Goal: Navigation & Orientation: Find specific page/section

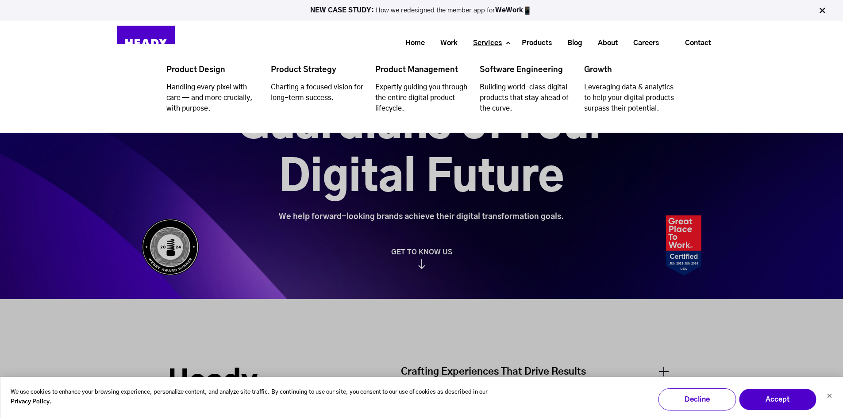
click at [497, 43] on link "Services" at bounding box center [484, 43] width 44 height 16
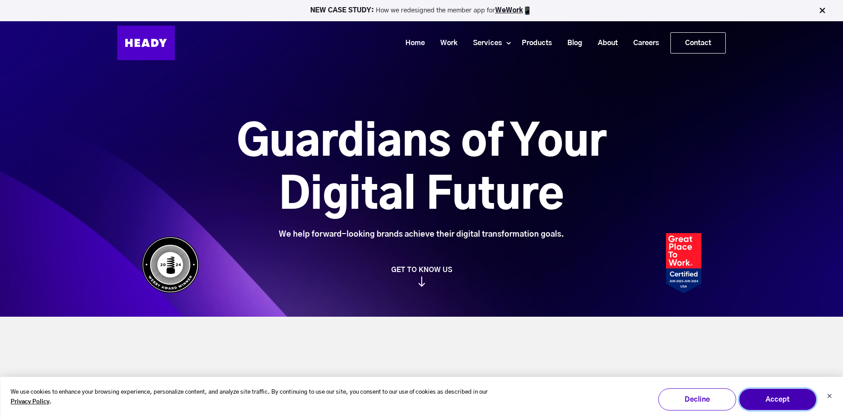
click at [773, 403] on button "Accept" at bounding box center [778, 400] width 78 height 22
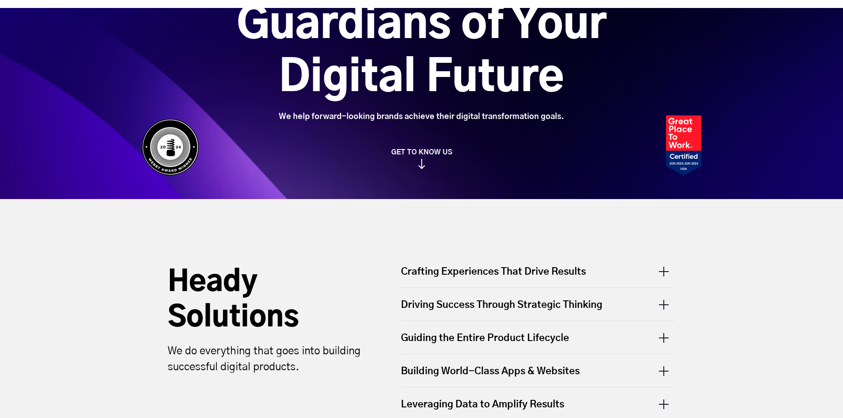
scroll to position [266, 0]
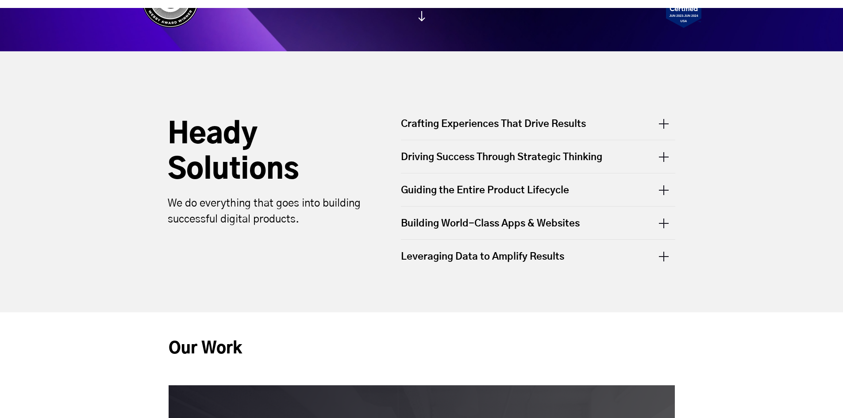
click at [524, 117] on div "Crafting Experiences That Drive Results" at bounding box center [538, 128] width 274 height 23
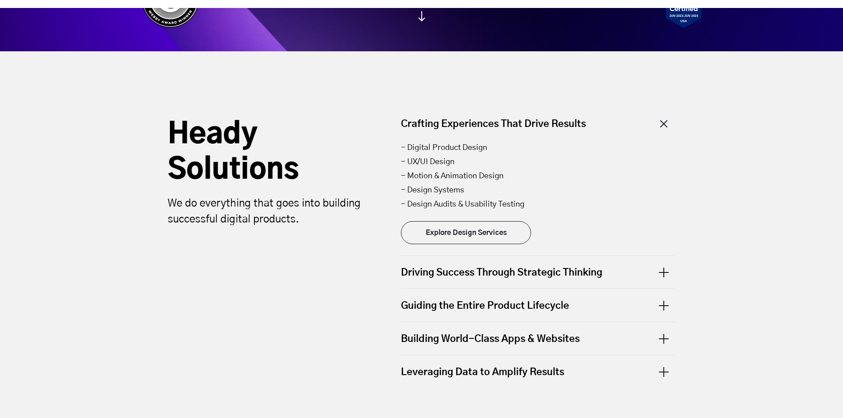
click at [501, 256] on div "Driving Success Through Strategic Thinking" at bounding box center [538, 272] width 274 height 33
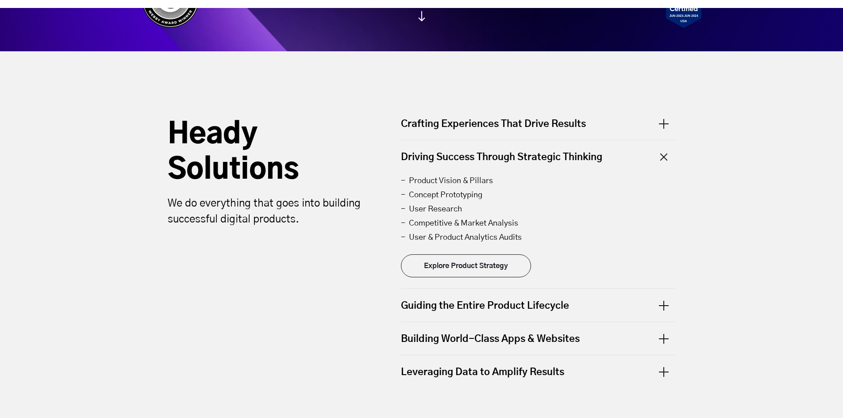
click at [487, 289] on div "Guiding the Entire Product Lifecycle" at bounding box center [538, 305] width 274 height 33
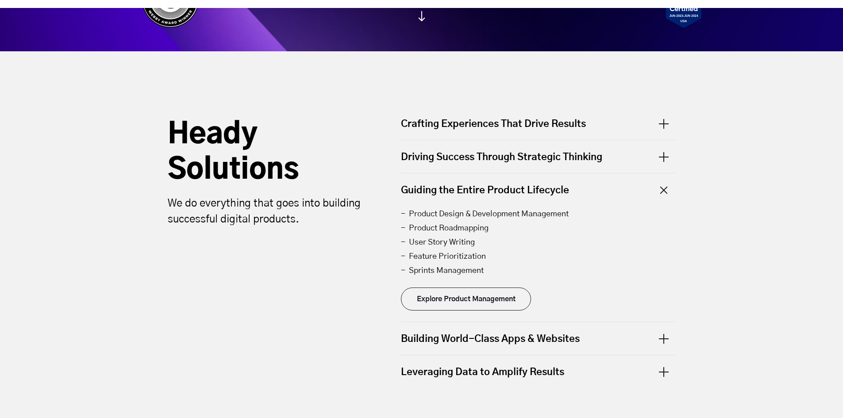
click at [500, 148] on div "Driving Success Through Strategic Thinking" at bounding box center [538, 156] width 274 height 33
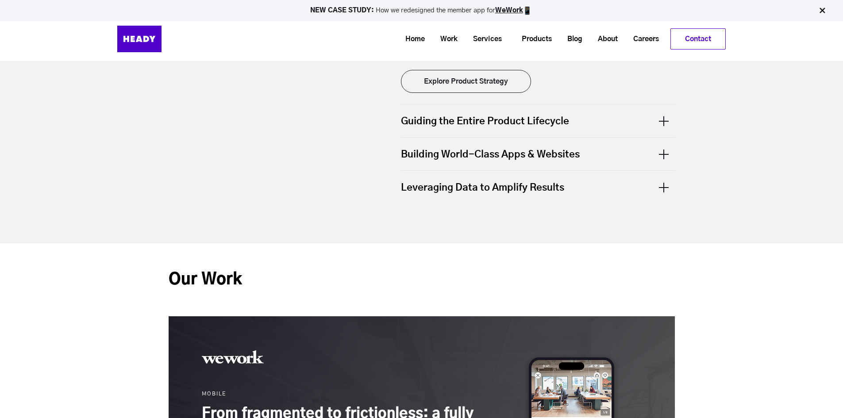
scroll to position [310, 0]
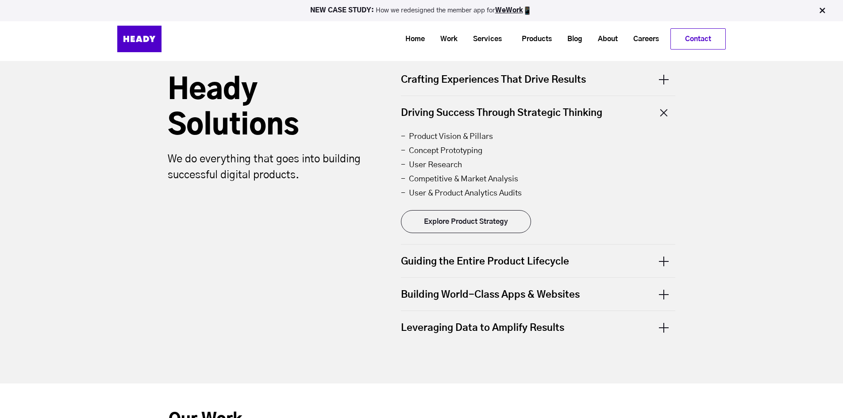
click at [490, 247] on div "Guiding the Entire Product Lifecycle" at bounding box center [538, 261] width 274 height 33
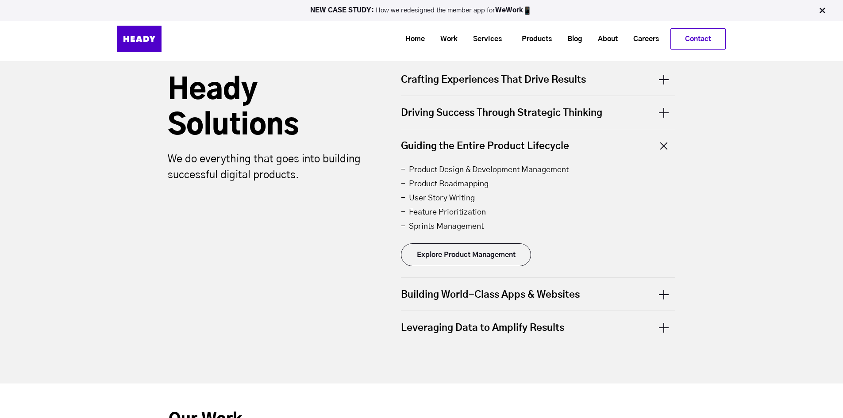
click at [486, 278] on div "Building World-Class Apps & Websites" at bounding box center [538, 294] width 274 height 33
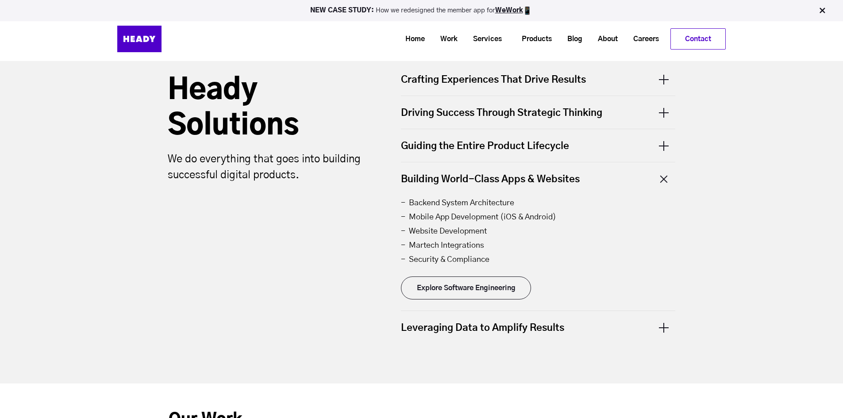
click at [486, 311] on div "Leveraging Data to Amplify Results" at bounding box center [538, 327] width 274 height 33
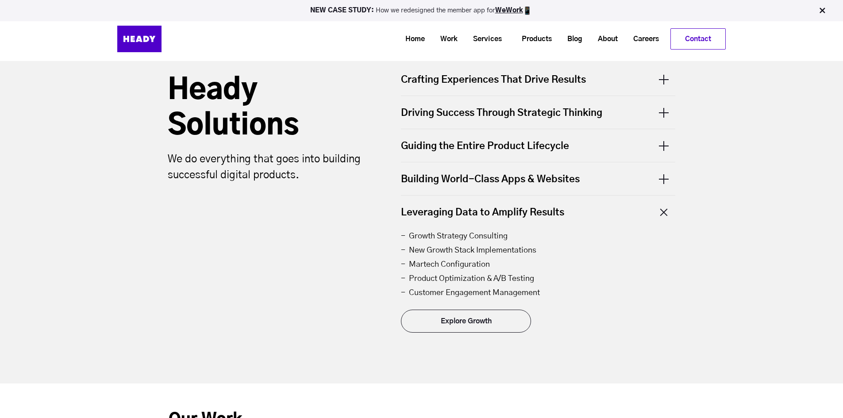
click at [367, 241] on div "Heady Solutions We do everything that goes into building successful digital pro…" at bounding box center [271, 208] width 224 height 289
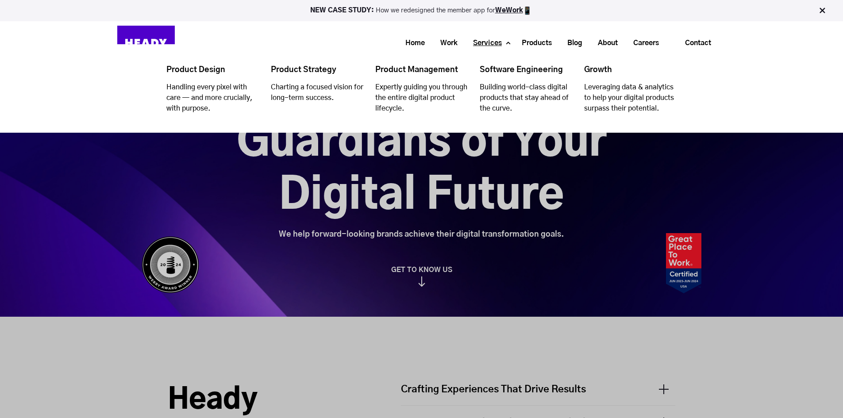
click at [501, 42] on link "Services" at bounding box center [484, 43] width 44 height 16
